Goal: Task Accomplishment & Management: Manage account settings

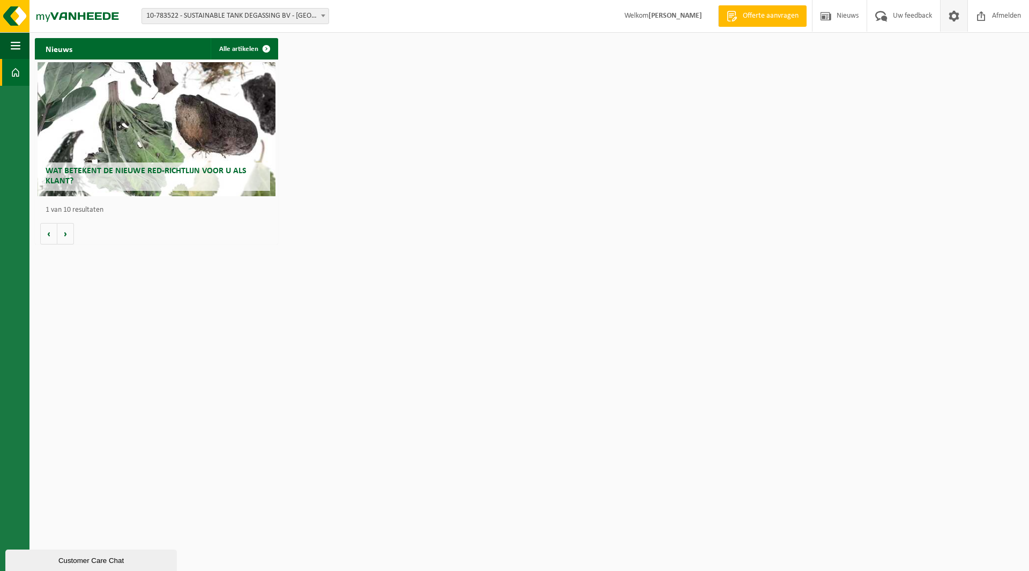
click at [954, 13] on span at bounding box center [954, 16] width 16 height 32
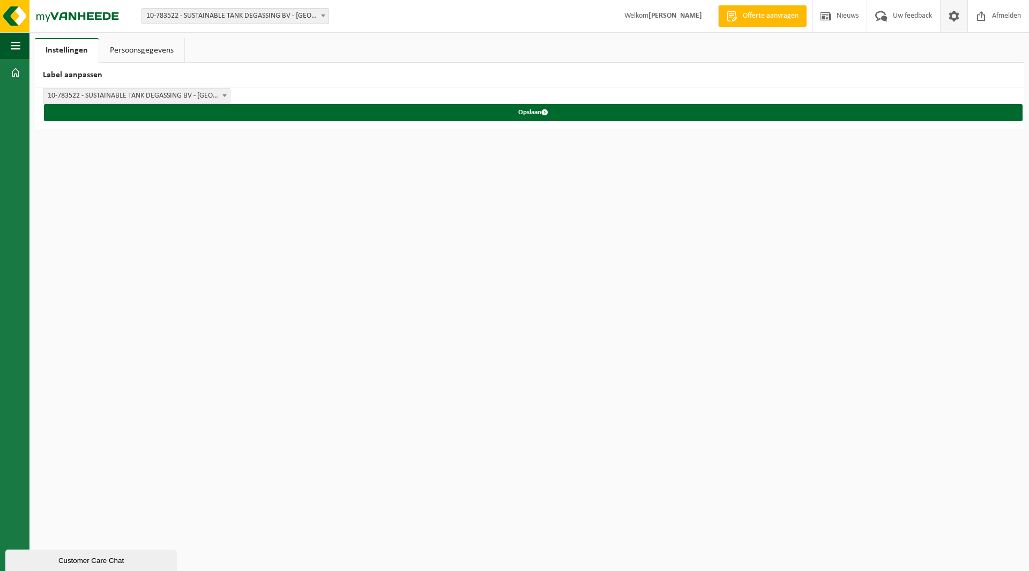
click at [126, 51] on link "Persoonsgegevens" at bounding box center [141, 50] width 85 height 25
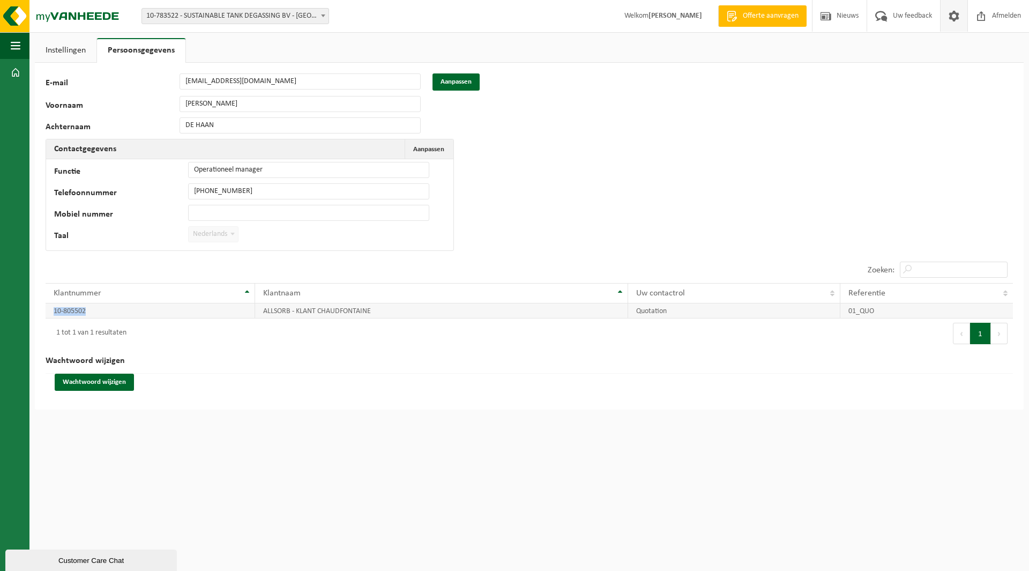
drag, startPoint x: 87, startPoint y: 310, endPoint x: 49, endPoint y: 312, distance: 38.1
click at [49, 312] on td "10-805502" at bounding box center [150, 310] width 209 height 15
